Goal: Task Accomplishment & Management: Use online tool/utility

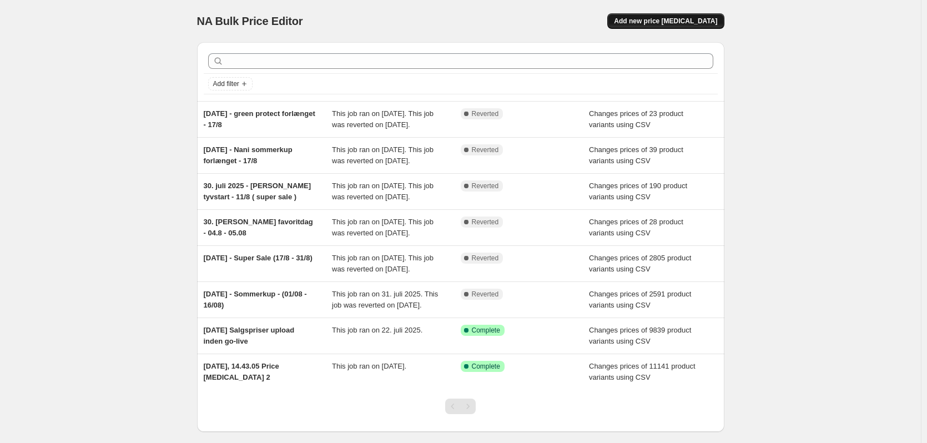
click at [672, 21] on span "Add new price change job" at bounding box center [665, 21] width 103 height 9
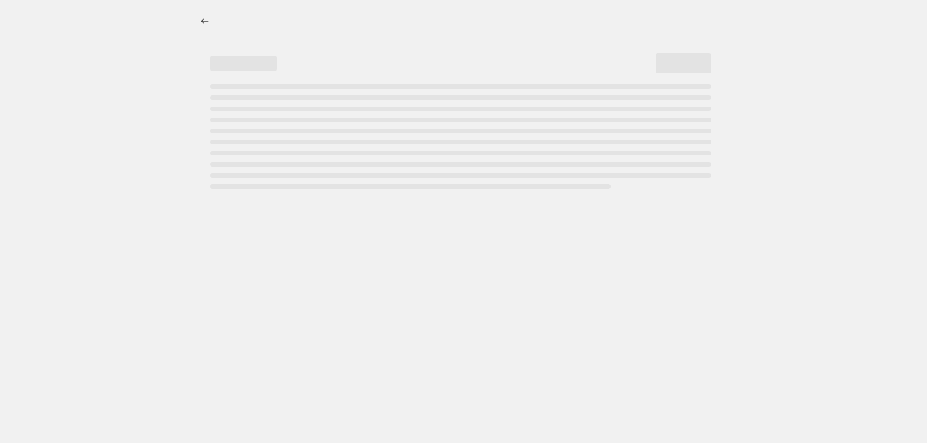
select select "percentage"
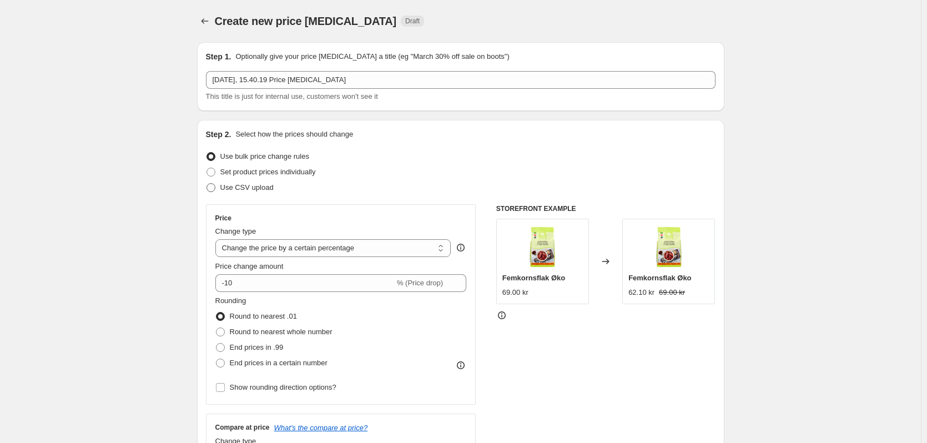
click at [250, 189] on span "Use CSV upload" at bounding box center [246, 187] width 53 height 8
click at [207, 184] on input "Use CSV upload" at bounding box center [206, 183] width 1 height 1
radio input "true"
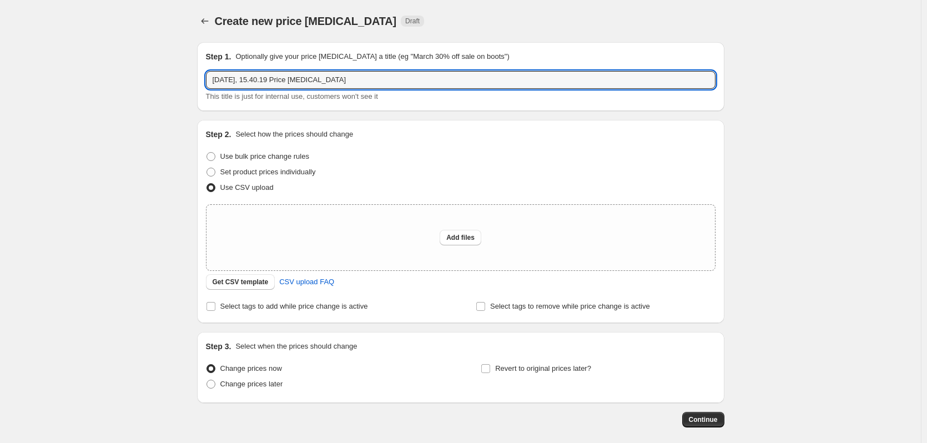
drag, startPoint x: 418, startPoint y: 86, endPoint x: 529, endPoint y: 99, distance: 112.3
click at [498, 88] on input "15. sep. 2025, 15.40.19 Price change job" at bounding box center [460, 80] width 509 height 18
type input "15. sep. 2025, Salgspriser upload inden go-live"
click at [457, 239] on span "Add files" at bounding box center [460, 237] width 28 height 9
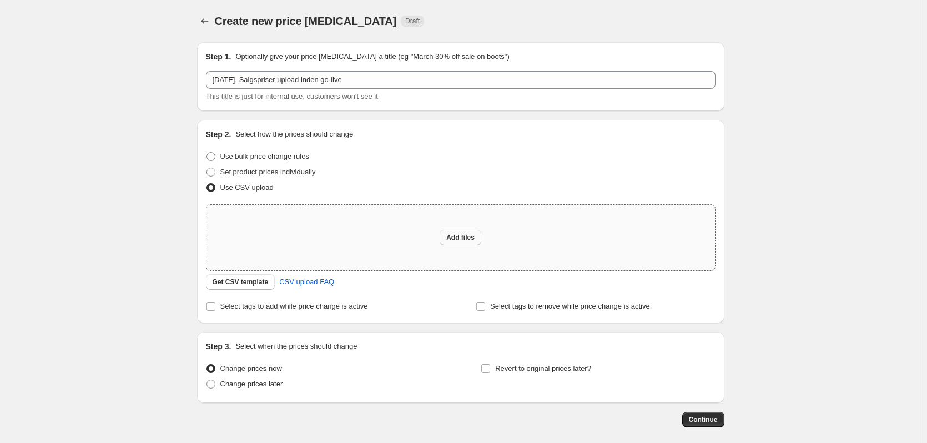
type input "C:\fakepath\2025 09 15 Shopify NO salgspriser ingen go-live.csv"
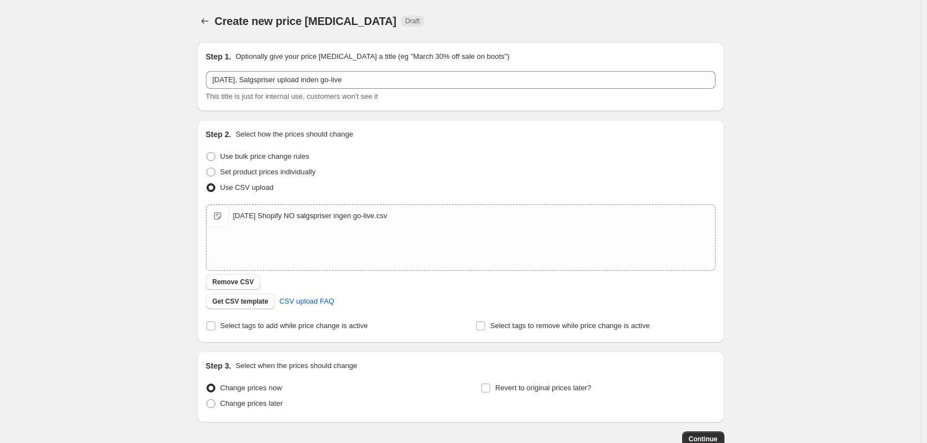
click at [129, 160] on div "Create new price change job. This page is ready Create new price change job Dra…" at bounding box center [460, 257] width 921 height 514
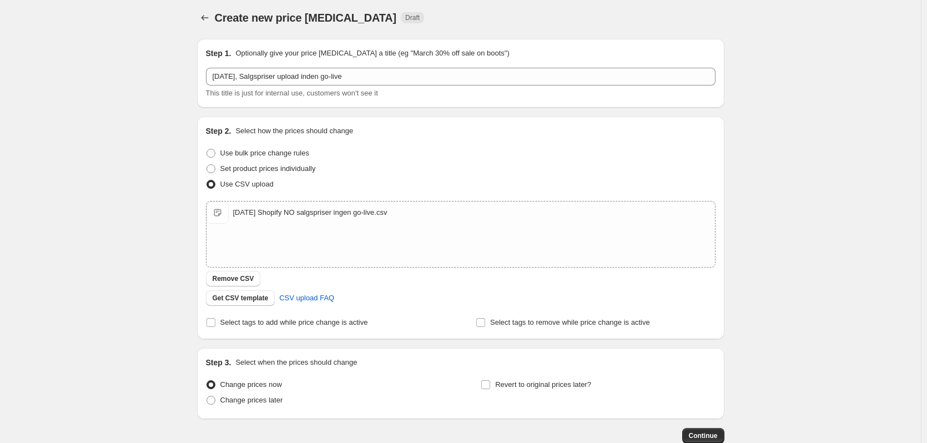
scroll to position [55, 0]
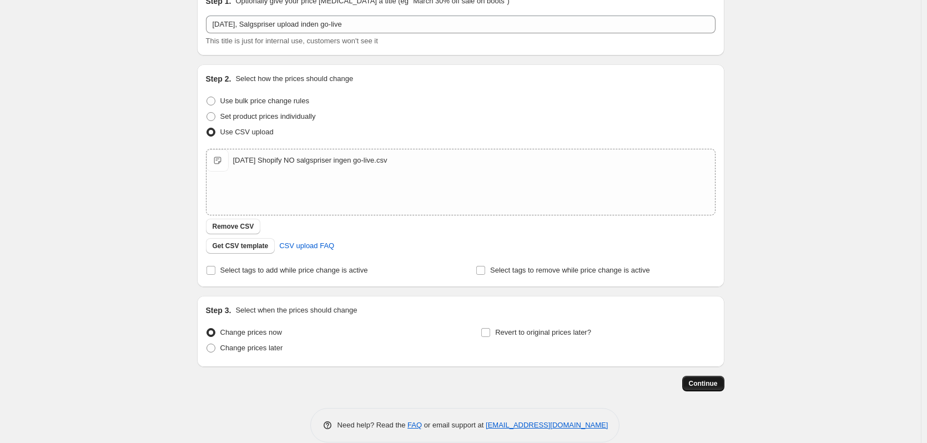
click at [717, 379] on span "Continue" at bounding box center [703, 383] width 29 height 9
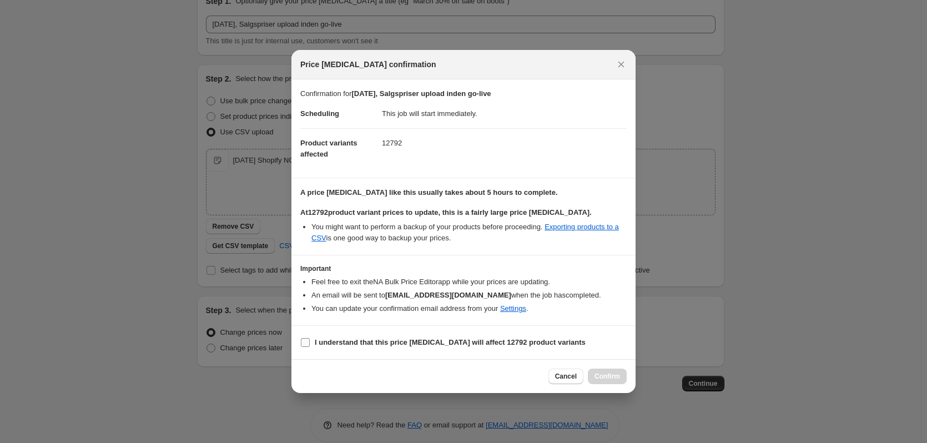
click at [332, 342] on b "I understand that this price change job will affect 12792 product variants" at bounding box center [450, 342] width 271 height 8
click at [310, 342] on input "I understand that this price change job will affect 12792 product variants" at bounding box center [305, 342] width 9 height 9
click at [518, 310] on link "Settings" at bounding box center [513, 308] width 26 height 8
click at [441, 346] on b "I understand that this price change job will affect 12792 product variants" at bounding box center [450, 342] width 271 height 8
click at [310, 346] on input "I understand that this price change job will affect 12792 product variants" at bounding box center [305, 342] width 9 height 9
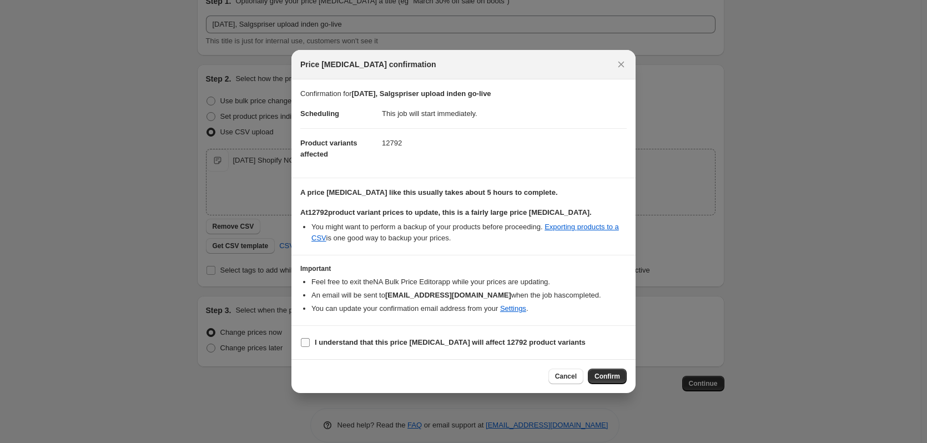
checkbox input "false"
click at [624, 64] on icon "Close" at bounding box center [620, 64] width 11 height 11
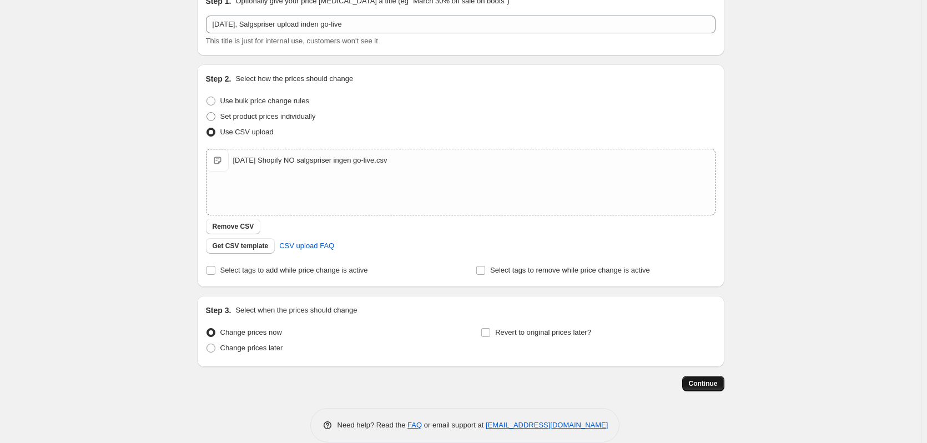
click at [710, 385] on span "Continue" at bounding box center [703, 383] width 29 height 9
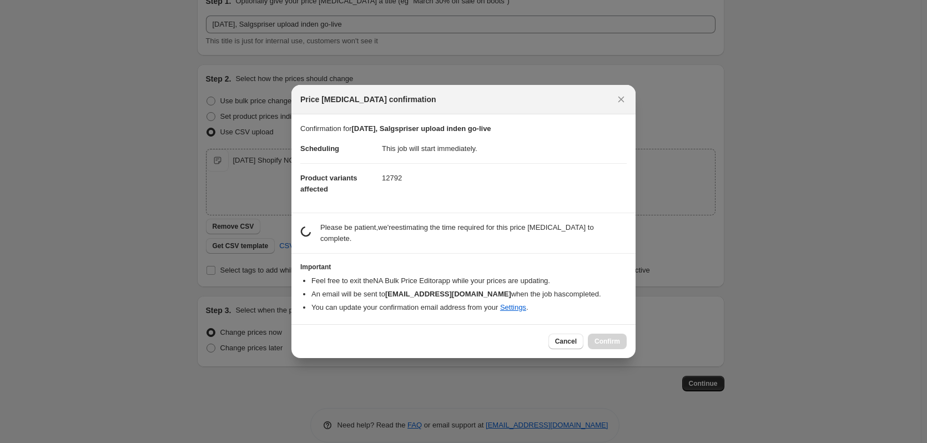
scroll to position [0, 0]
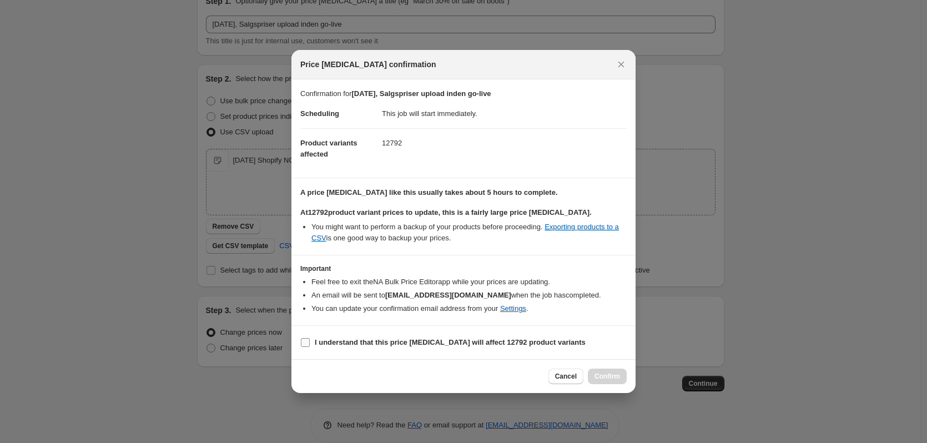
click at [335, 340] on b "I understand that this price change job will affect 12792 product variants" at bounding box center [450, 342] width 271 height 8
click at [310, 340] on input "I understand that this price change job will affect 12792 product variants" at bounding box center [305, 342] width 9 height 9
checkbox input "true"
click at [618, 371] on button "Confirm" at bounding box center [607, 376] width 39 height 16
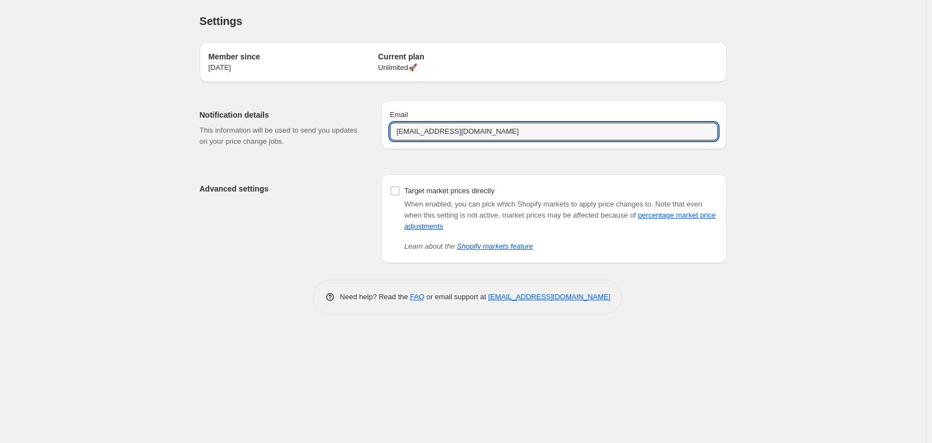
drag, startPoint x: 408, startPoint y: 134, endPoint x: 294, endPoint y: 129, distance: 114.4
click at [295, 129] on div "Notification details This information will be used to send you updates on your …" at bounding box center [459, 124] width 536 height 64
drag, startPoint x: 411, startPoint y: 131, endPoint x: 678, endPoint y: 140, distance: 267.6
click at [661, 140] on input "[EMAIL_ADDRESS][DOMAIN_NAME]" at bounding box center [554, 132] width 328 height 18
type input "[EMAIL_ADDRESS][DOMAIN_NAME]"
